Goal: Transaction & Acquisition: Purchase product/service

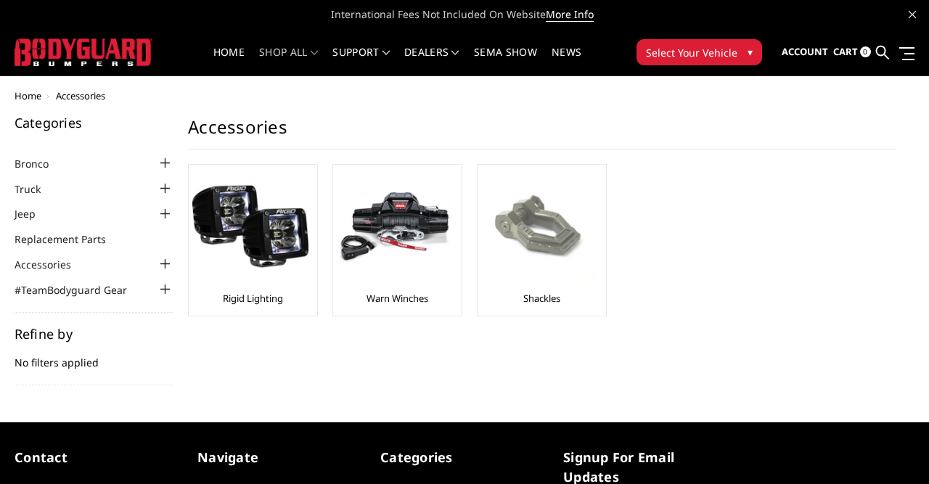
click at [541, 242] on img at bounding box center [539, 226] width 116 height 116
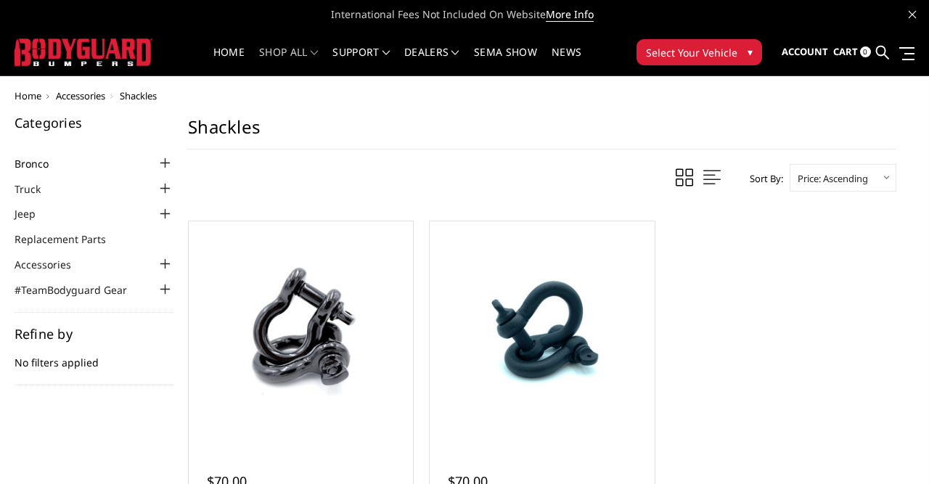
click at [43, 163] on link "Bronco" at bounding box center [41, 163] width 52 height 15
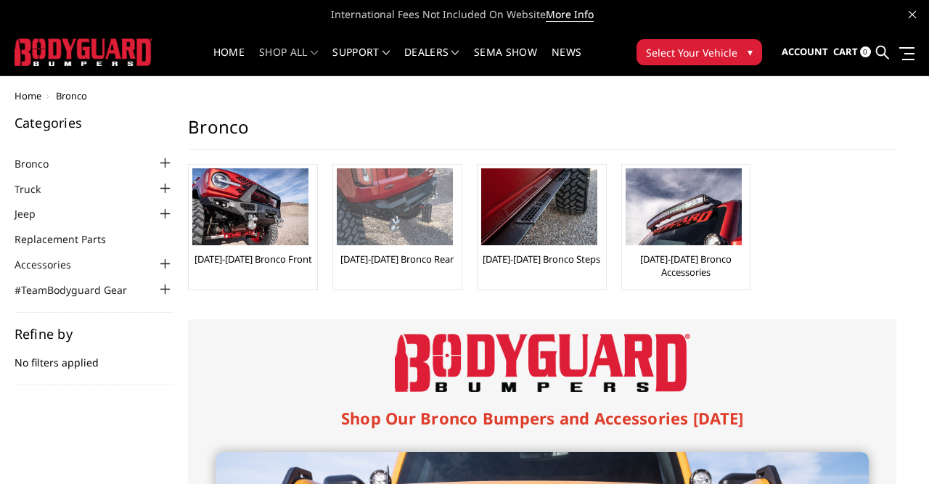
click at [398, 225] on img at bounding box center [395, 206] width 116 height 77
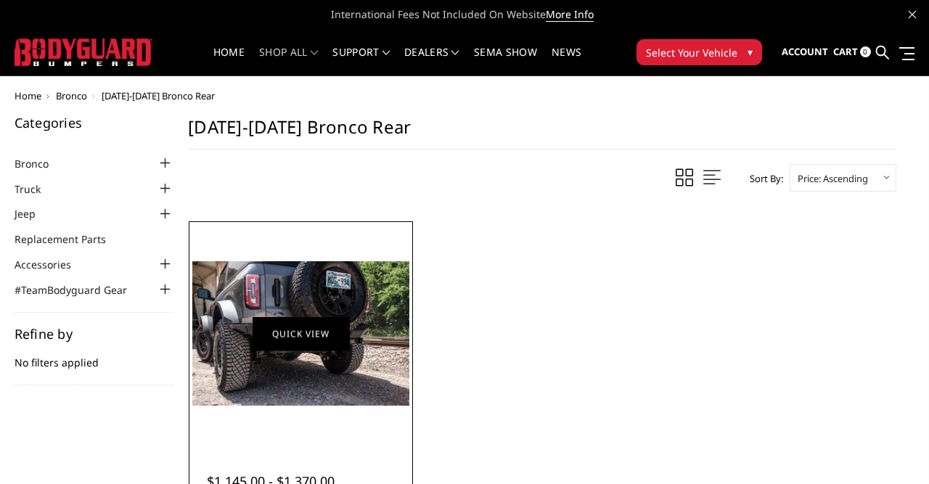
click at [284, 327] on link "Quick view" at bounding box center [301, 334] width 97 height 34
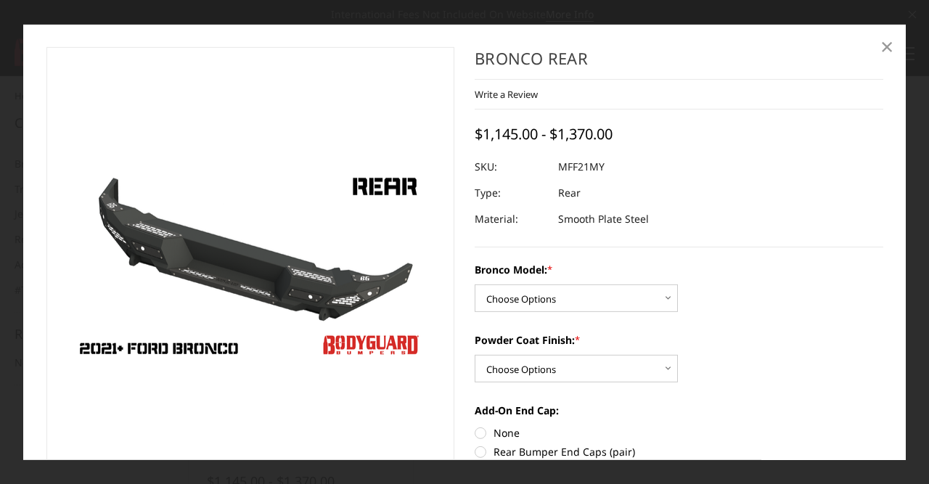
click at [887, 50] on span "×" at bounding box center [887, 45] width 13 height 31
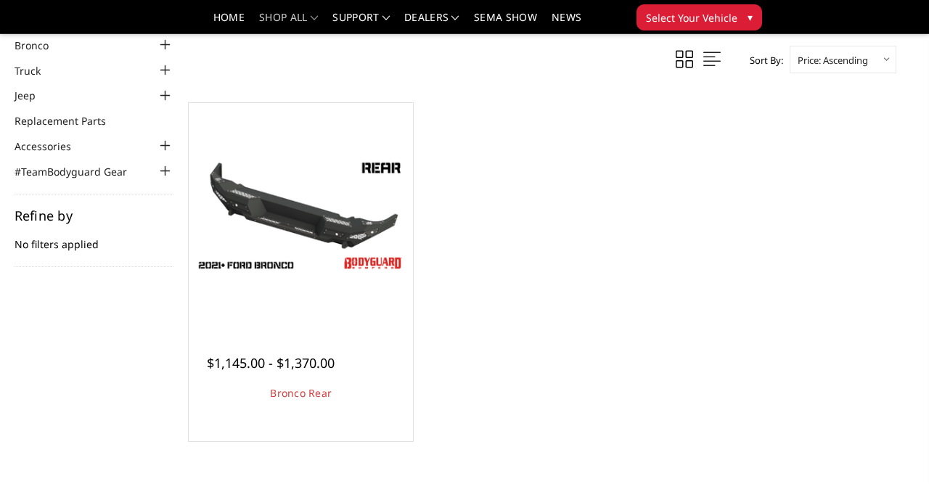
scroll to position [390, 0]
